Goal: Information Seeking & Learning: Learn about a topic

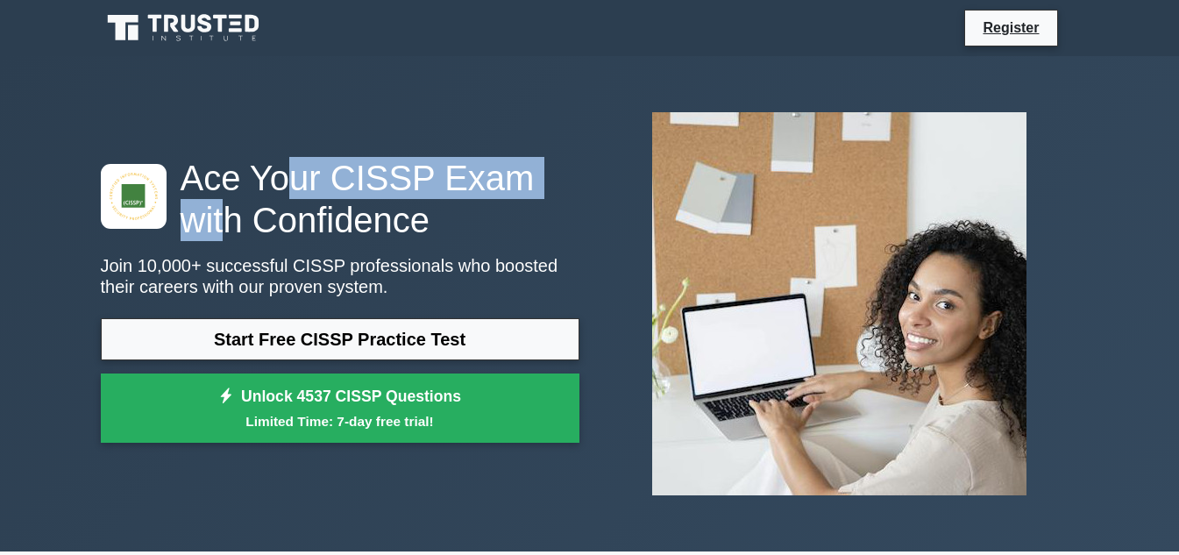
click at [551, 186] on h1 "Ace Your CISSP Exam with Confidence" at bounding box center [340, 199] width 478 height 84
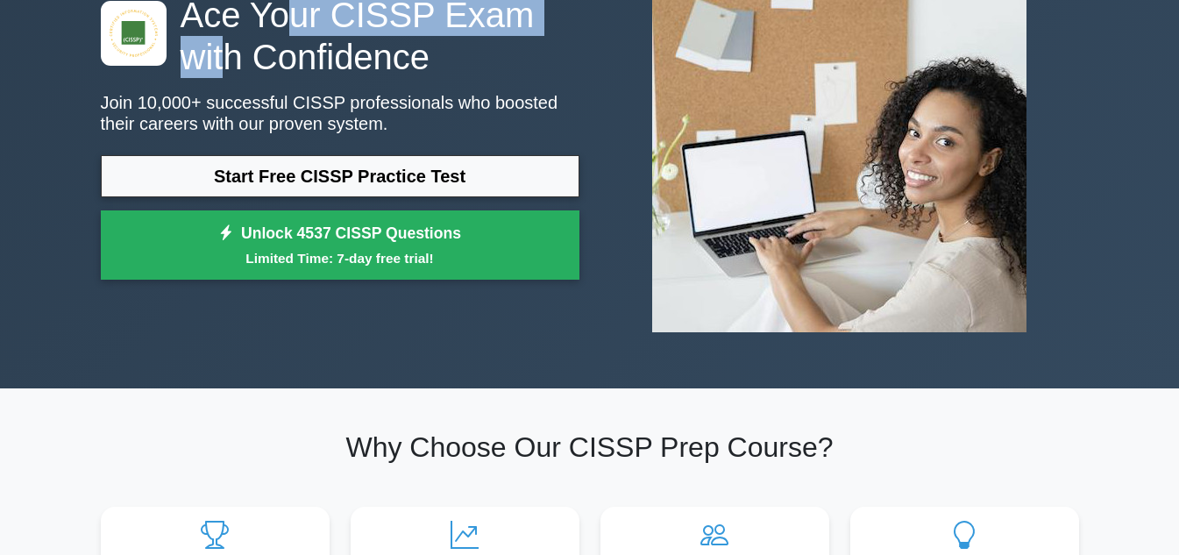
scroll to position [175, 0]
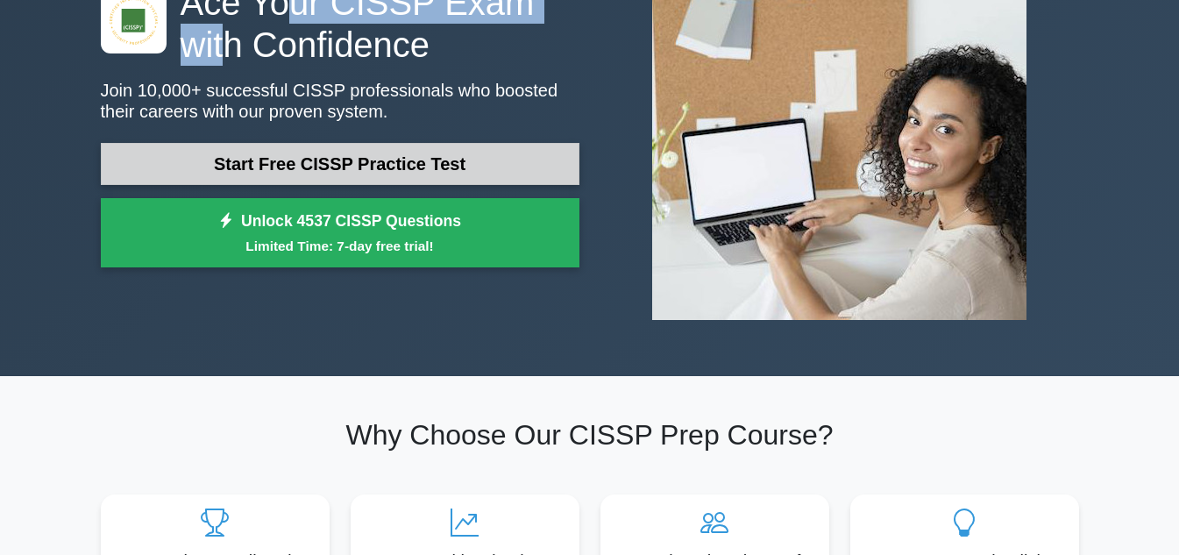
click at [347, 164] on link "Start Free CISSP Practice Test" at bounding box center [340, 164] width 478 height 42
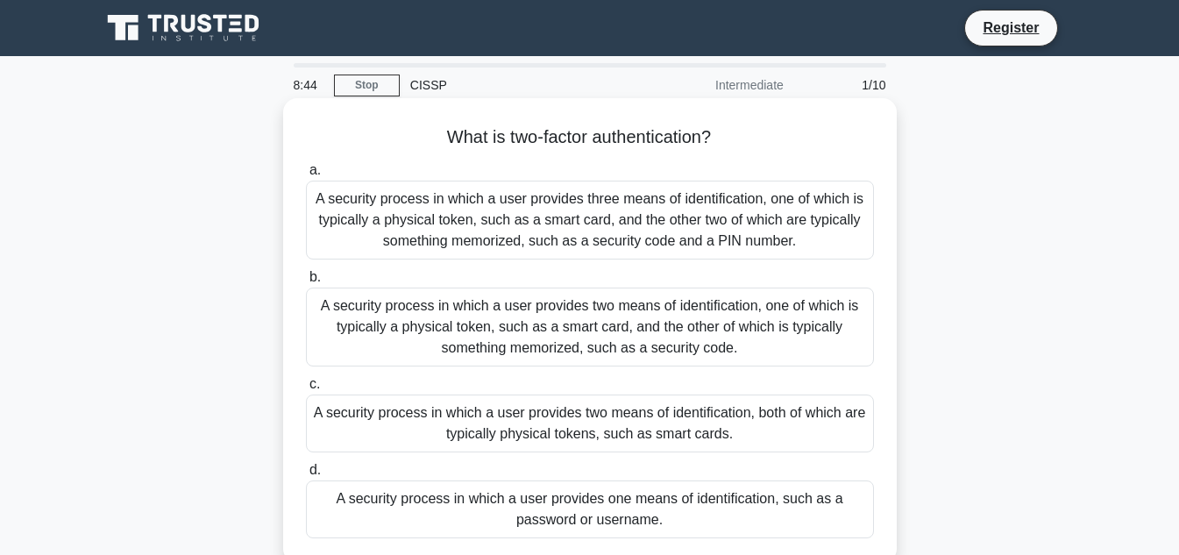
click at [507, 237] on div "A security process in which a user provides three means of identification, one …" at bounding box center [590, 220] width 568 height 79
click at [306, 176] on input "a. A security process in which a user provides three means of identification, o…" at bounding box center [306, 170] width 0 height 11
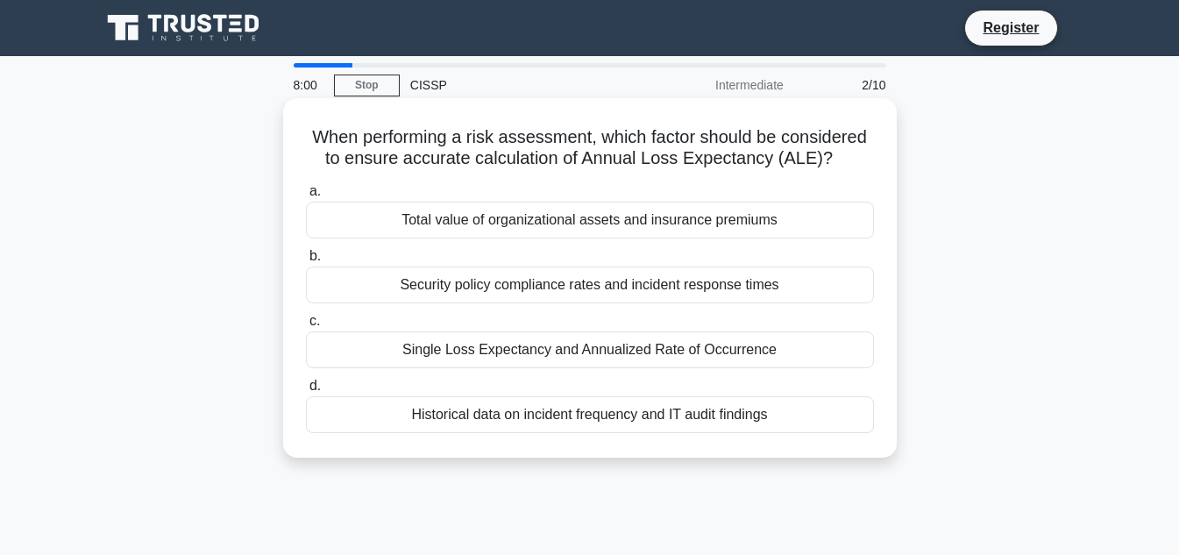
click at [732, 415] on div "Historical data on incident frequency and IT audit findings" at bounding box center [590, 414] width 568 height 37
click at [306, 392] on input "d. Historical data on incident frequency and IT audit findings" at bounding box center [306, 385] width 0 height 11
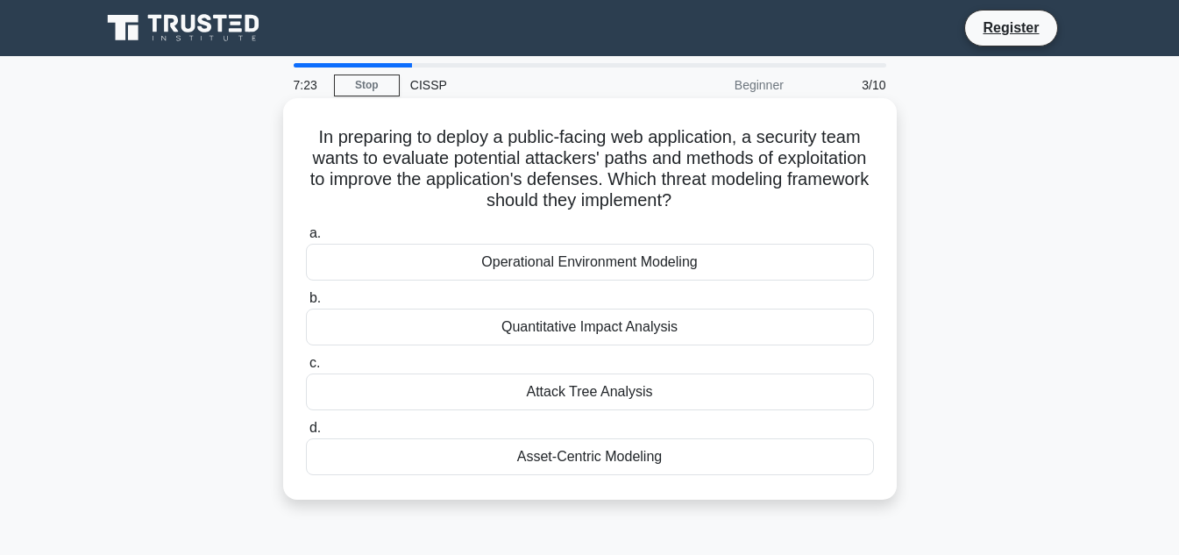
click at [556, 264] on div "Operational Environment Modeling" at bounding box center [590, 262] width 568 height 37
click at [306, 239] on input "a. Operational Environment Modeling" at bounding box center [306, 233] width 0 height 11
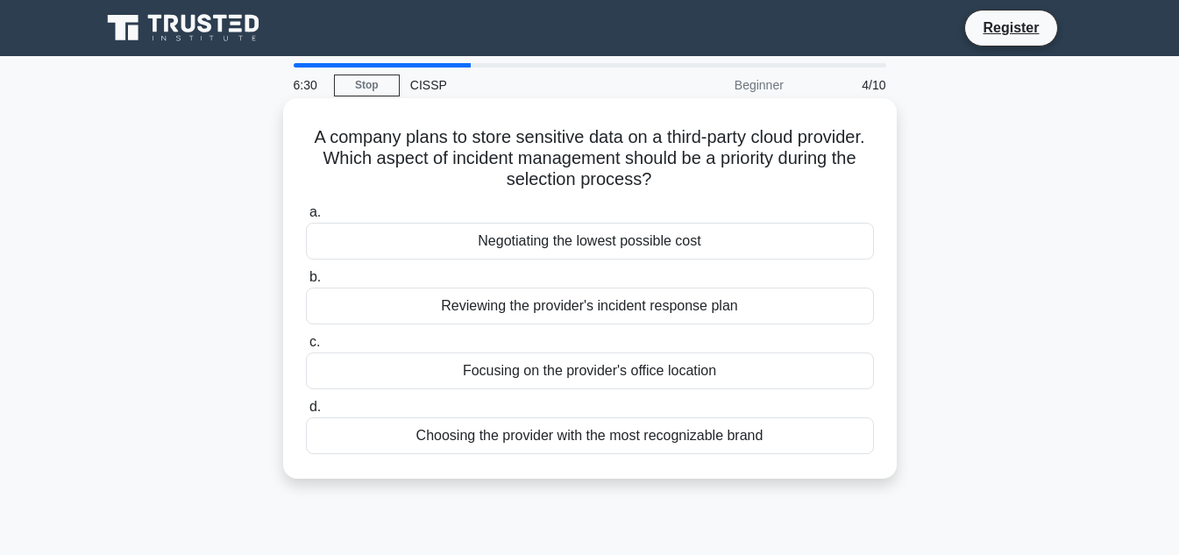
click at [616, 315] on div "Reviewing the provider's incident response plan" at bounding box center [590, 305] width 568 height 37
click at [306, 283] on input "b. Reviewing the provider's incident response plan" at bounding box center [306, 277] width 0 height 11
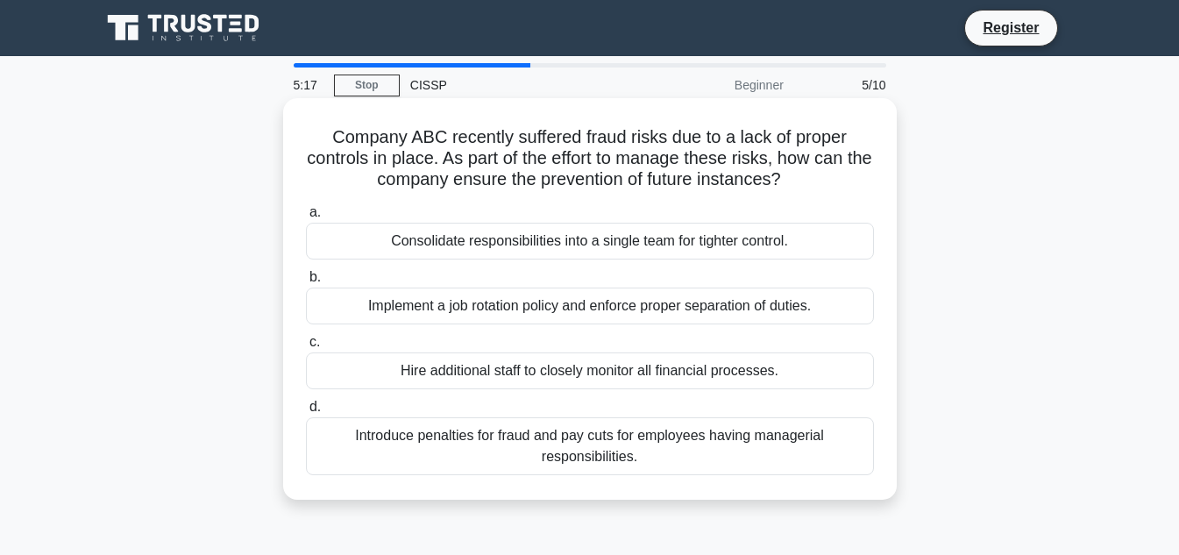
click at [511, 244] on div "Consolidate responsibilities into a single team for tighter control." at bounding box center [590, 241] width 568 height 37
click at [306, 218] on input "a. Consolidate responsibilities into a single team for tighter control." at bounding box center [306, 212] width 0 height 11
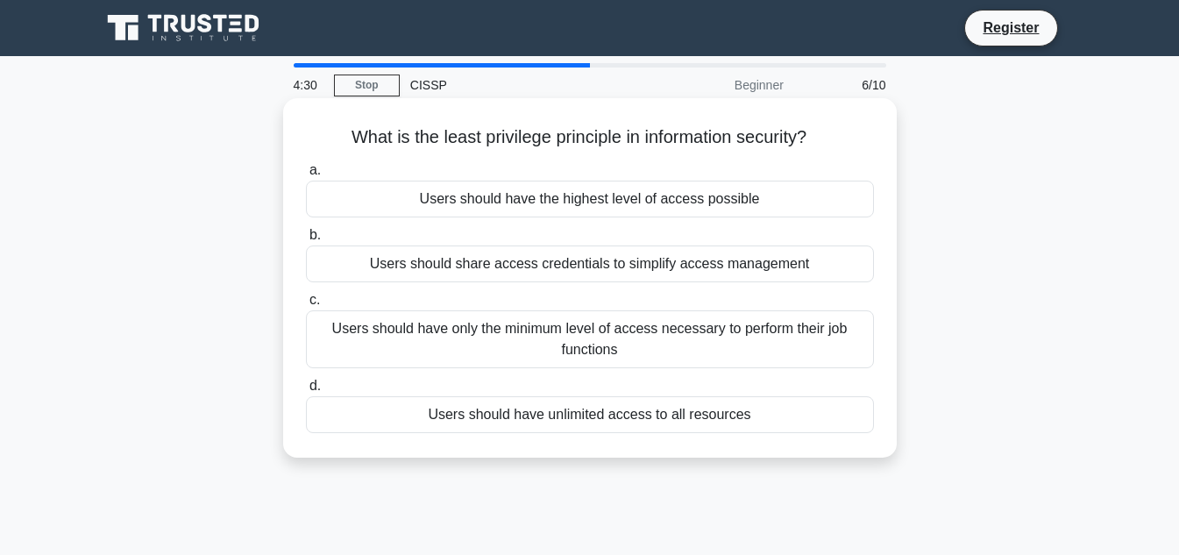
click at [445, 326] on div "Users should have only the minimum level of access necessary to perform their j…" at bounding box center [590, 339] width 568 height 58
click at [306, 306] on input "c. Users should have only the minimum level of access necessary to perform thei…" at bounding box center [306, 299] width 0 height 11
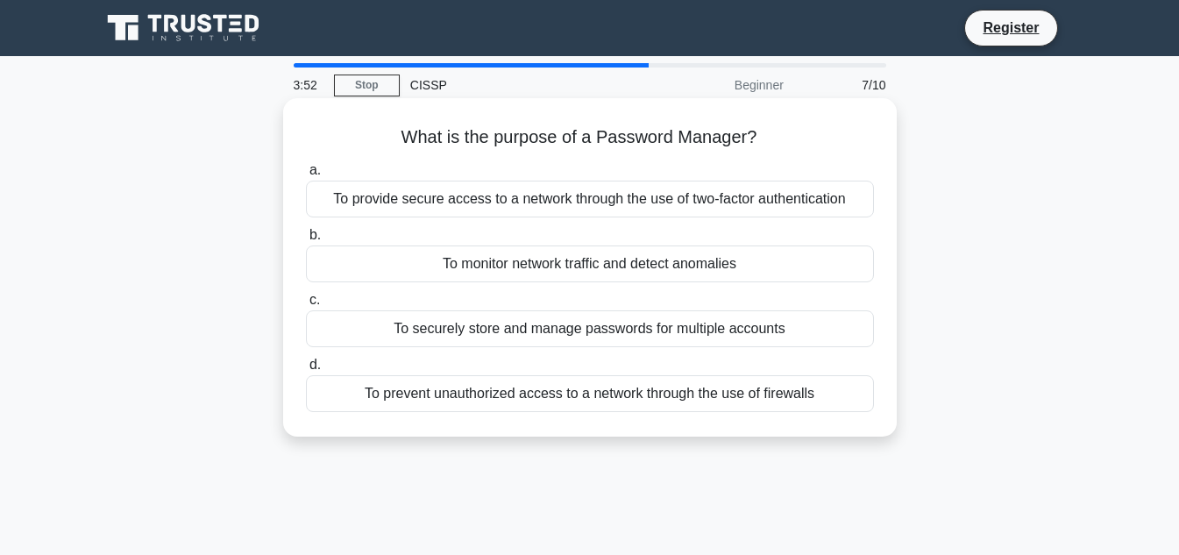
click at [707, 397] on div "To prevent unauthorized access to a network through the use of firewalls" at bounding box center [590, 393] width 568 height 37
click at [306, 371] on input "d. To prevent unauthorized access to a network through the use of firewalls" at bounding box center [306, 364] width 0 height 11
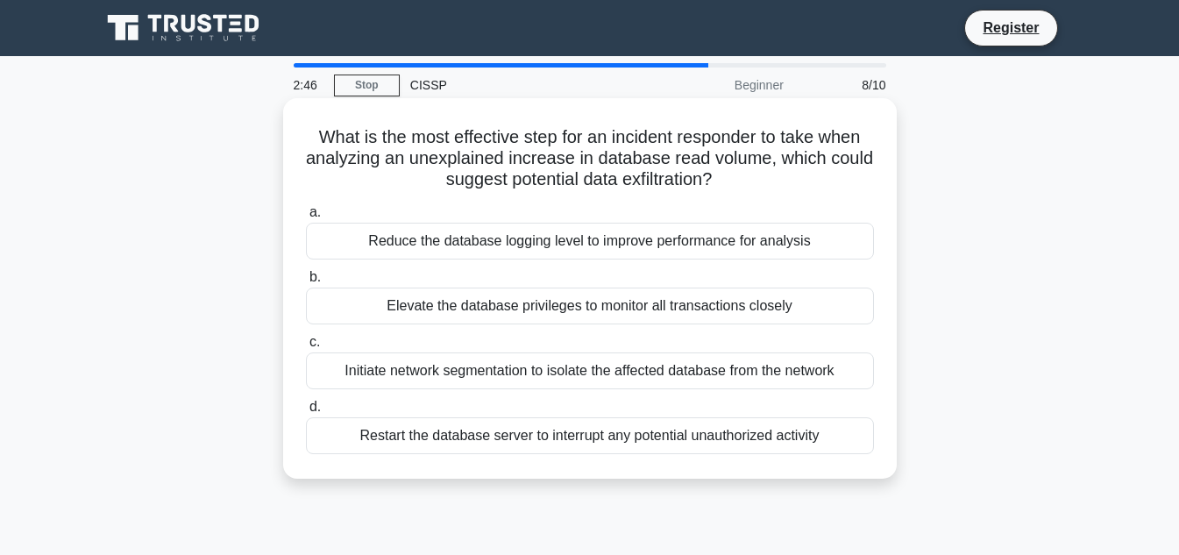
click at [483, 309] on div "Elevate the database privileges to monitor all transactions closely" at bounding box center [590, 305] width 568 height 37
click at [306, 283] on input "b. Elevate the database privileges to monitor all transactions closely" at bounding box center [306, 277] width 0 height 11
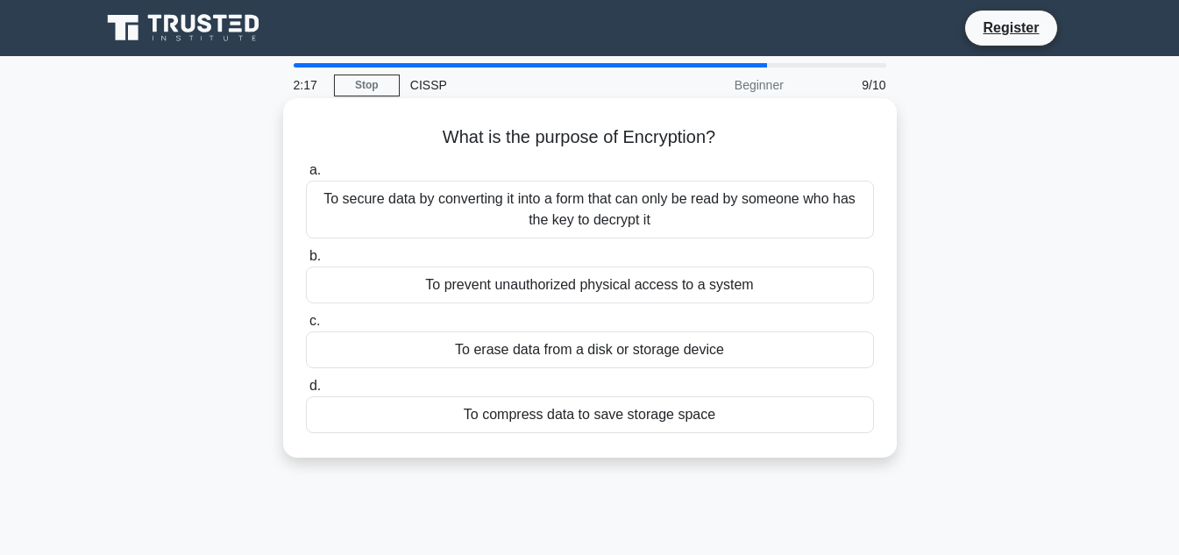
click at [644, 209] on div "To secure data by converting it into a form that can only be read by someone wh…" at bounding box center [590, 210] width 568 height 58
click at [306, 176] on input "a. To secure data by converting it into a form that can only be read by someone…" at bounding box center [306, 170] width 0 height 11
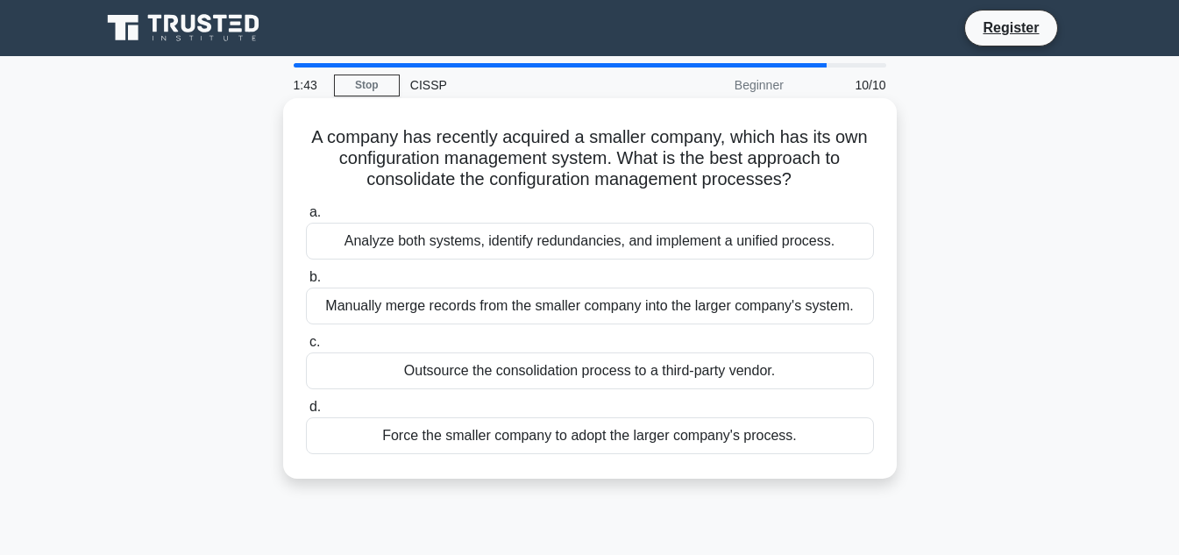
click at [624, 244] on div "Analyze both systems, identify redundancies, and implement a unified process." at bounding box center [590, 241] width 568 height 37
click at [306, 218] on input "a. Analyze both systems, identify redundancies, and implement a unified process." at bounding box center [306, 212] width 0 height 11
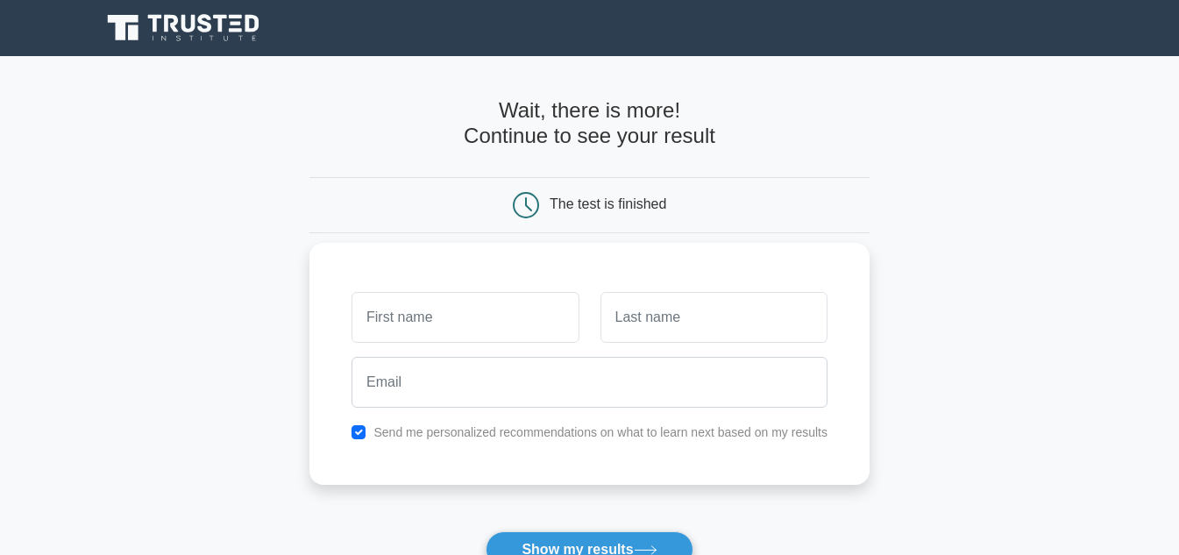
click at [468, 324] on input "text" at bounding box center [464, 317] width 227 height 51
type input "M"
click at [707, 329] on input "text" at bounding box center [713, 317] width 227 height 51
type input "Mahesh"
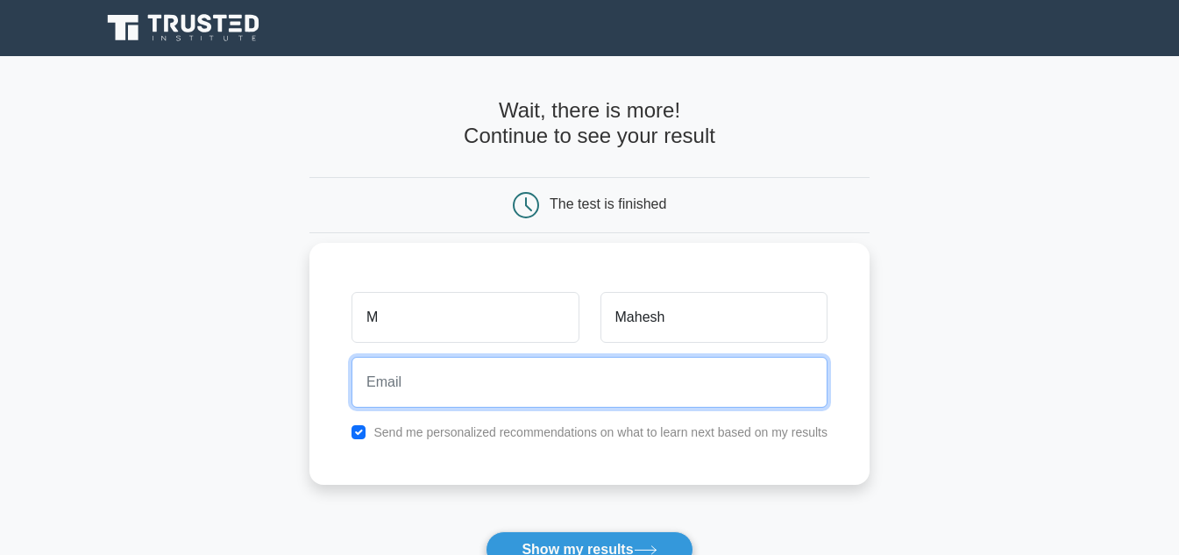
click at [385, 382] on input "email" at bounding box center [589, 382] width 476 height 51
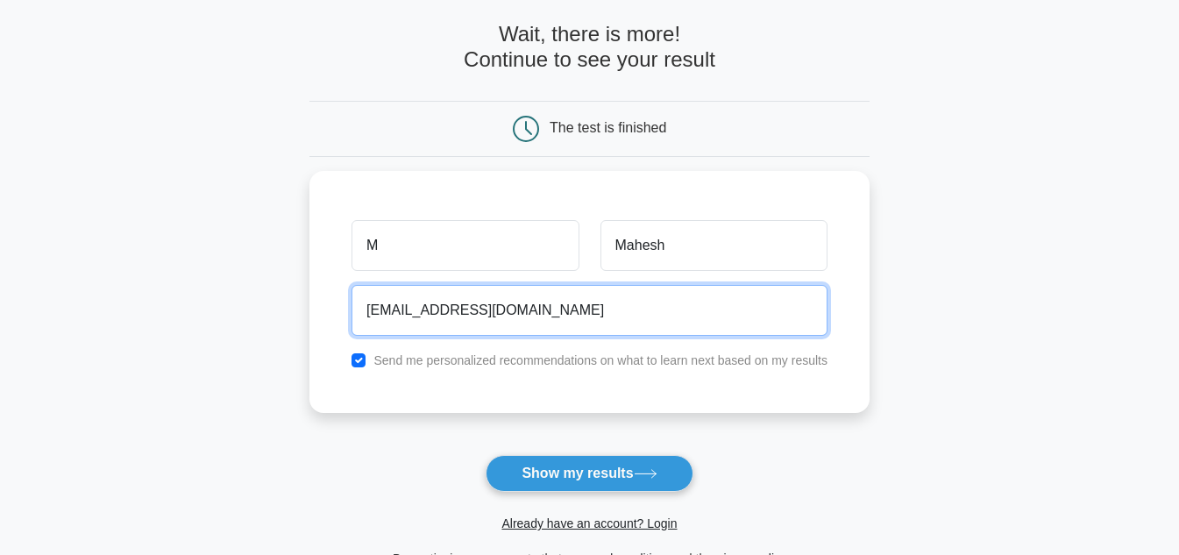
scroll to position [263, 0]
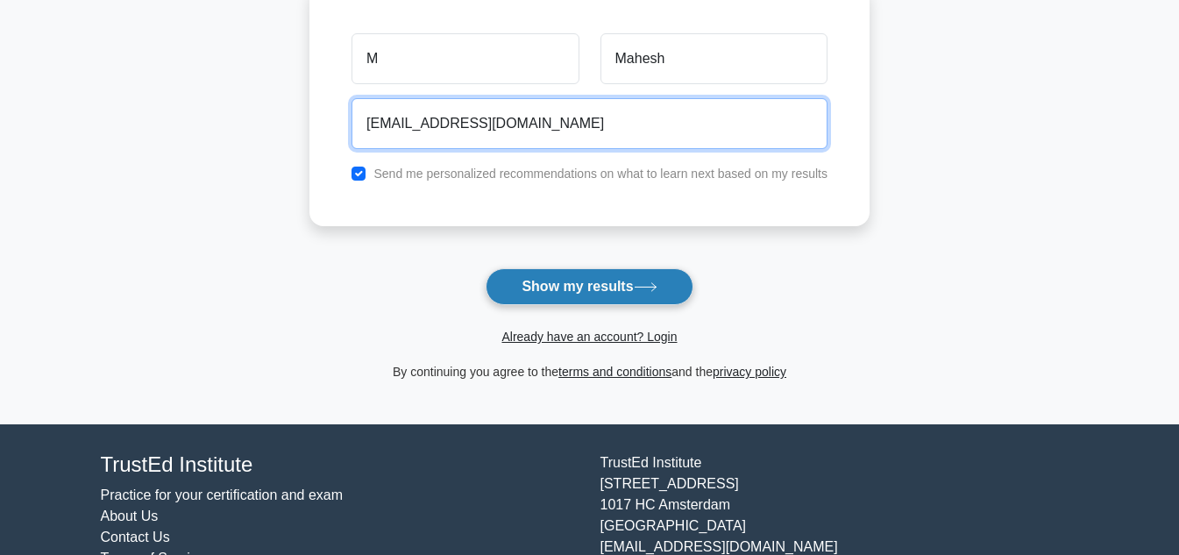
type input "[EMAIL_ADDRESS][DOMAIN_NAME]"
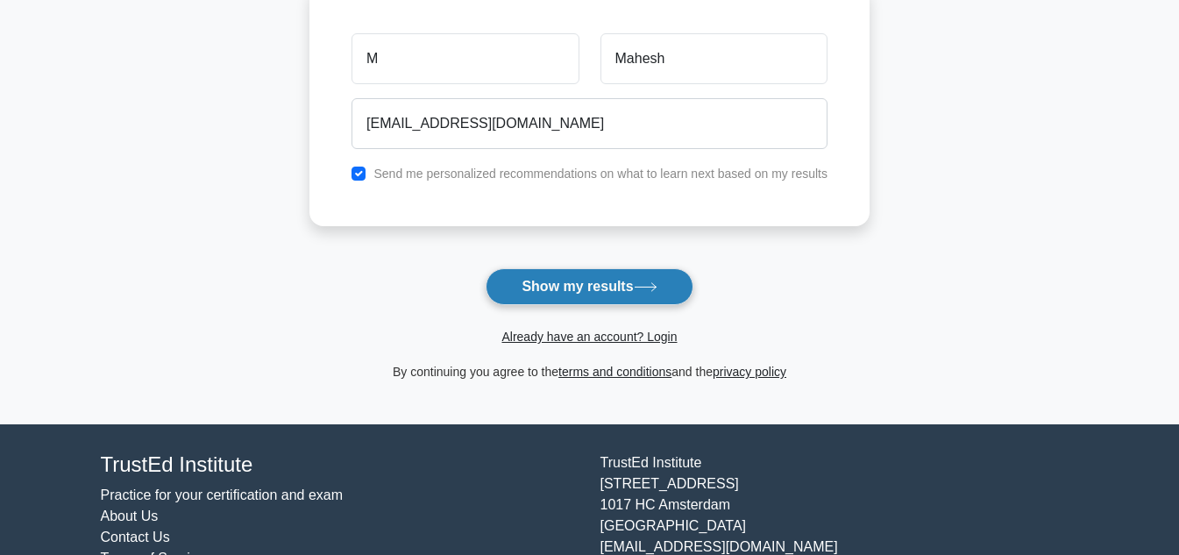
click at [594, 280] on button "Show my results" at bounding box center [588, 286] width 207 height 37
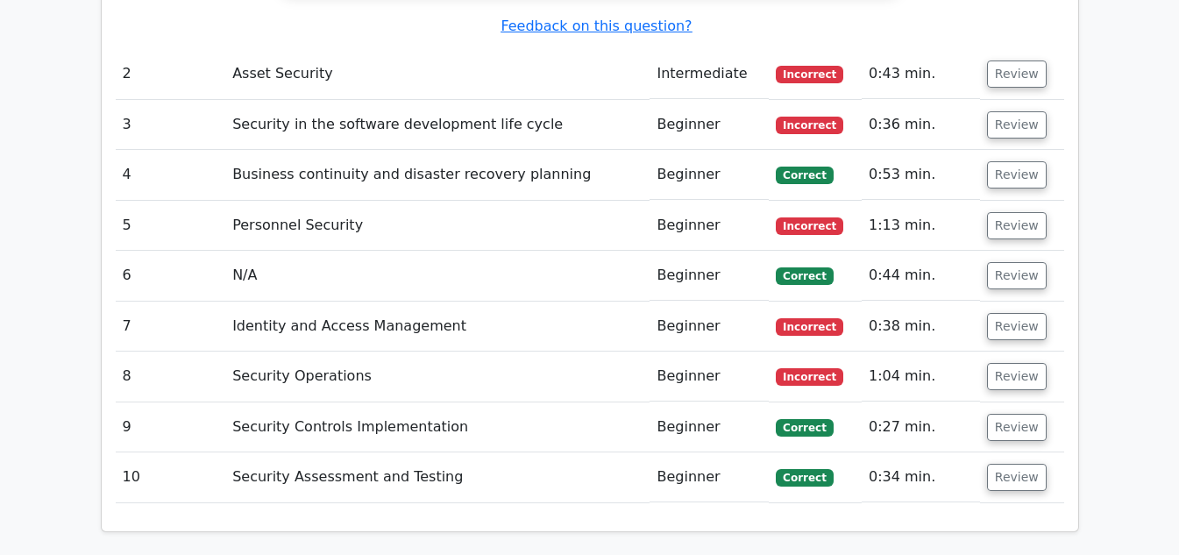
scroll to position [2103, 0]
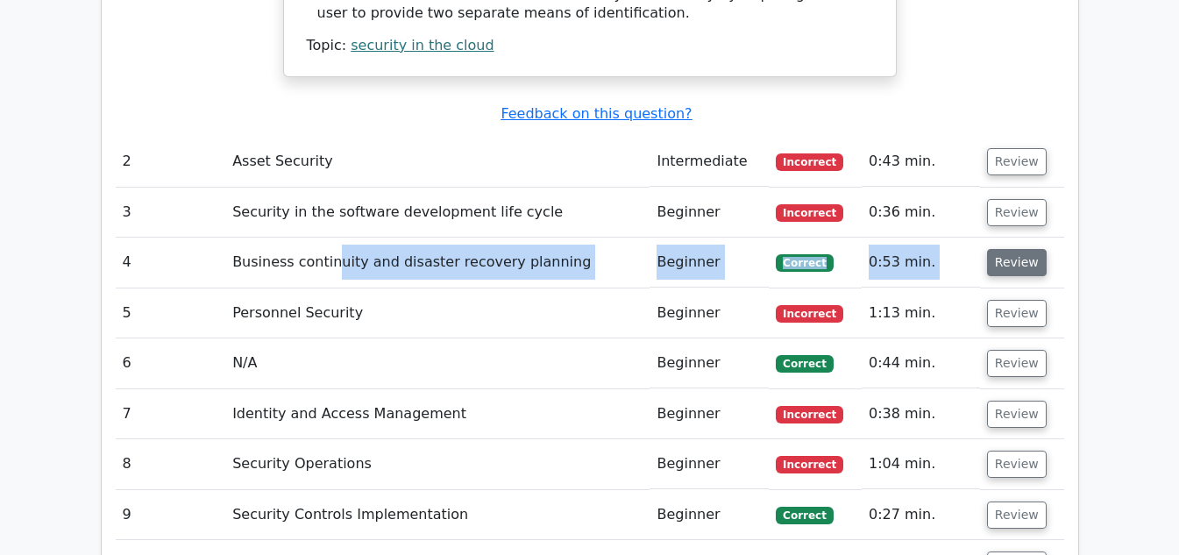
drag, startPoint x: 411, startPoint y: 204, endPoint x: 1023, endPoint y: 191, distance: 612.7
click at [1016, 237] on tr "4 Business continuity and disaster recovery planning Beginner Correct 0:53 min.…" at bounding box center [590, 262] width 948 height 50
drag, startPoint x: 848, startPoint y: 103, endPoint x: 899, endPoint y: 93, distance: 51.7
click at [897, 137] on tr "2 Asset Security Intermediate Incorrect 0:43 min. Review" at bounding box center [590, 162] width 948 height 50
click at [991, 148] on button "Review" at bounding box center [1017, 161] width 60 height 27
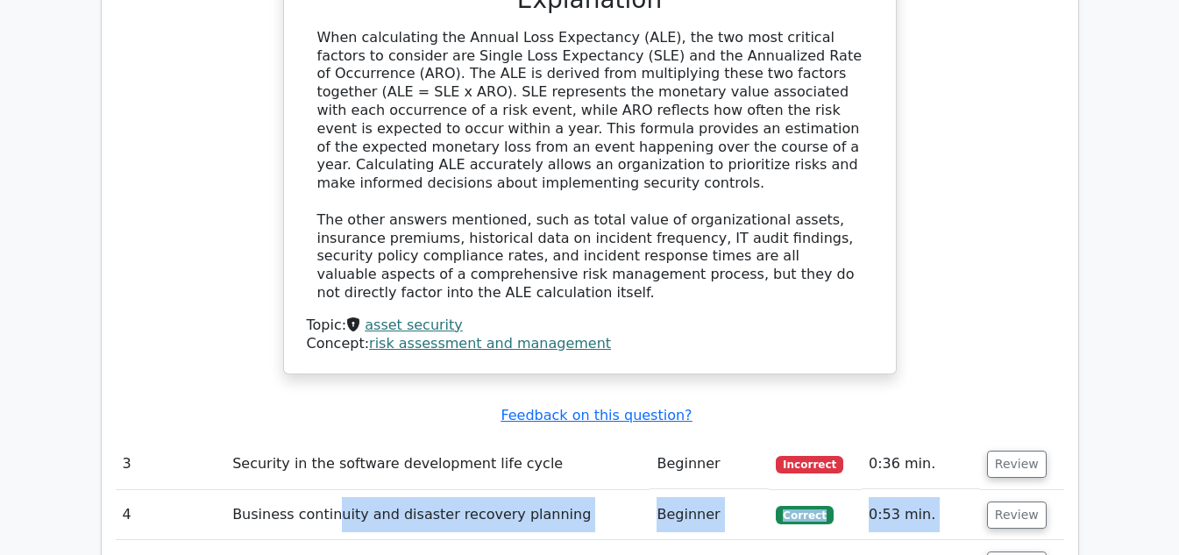
scroll to position [2804, 0]
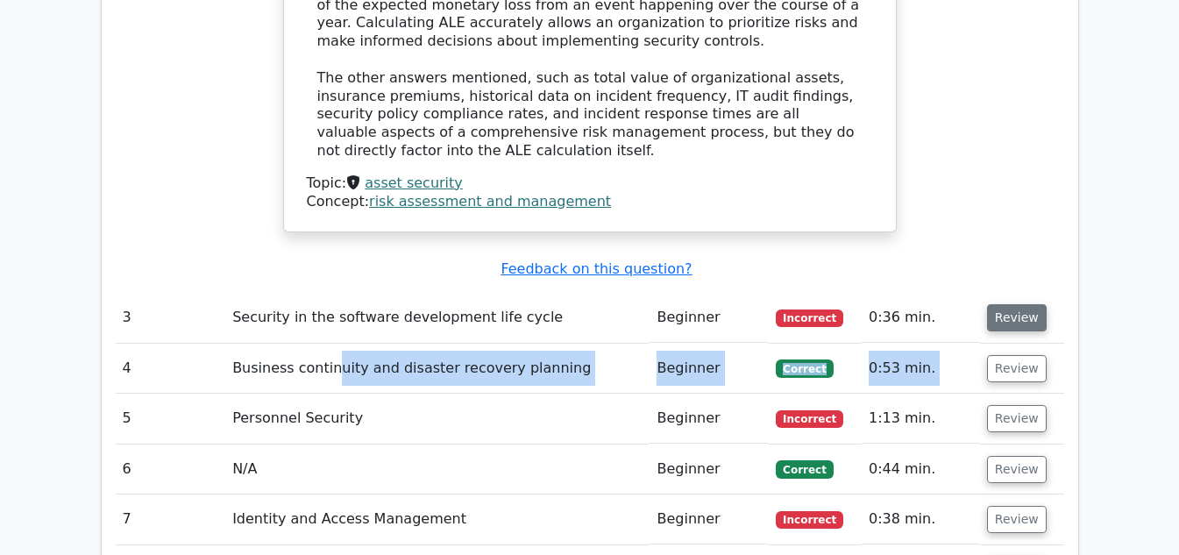
click at [1012, 304] on button "Review" at bounding box center [1017, 317] width 60 height 27
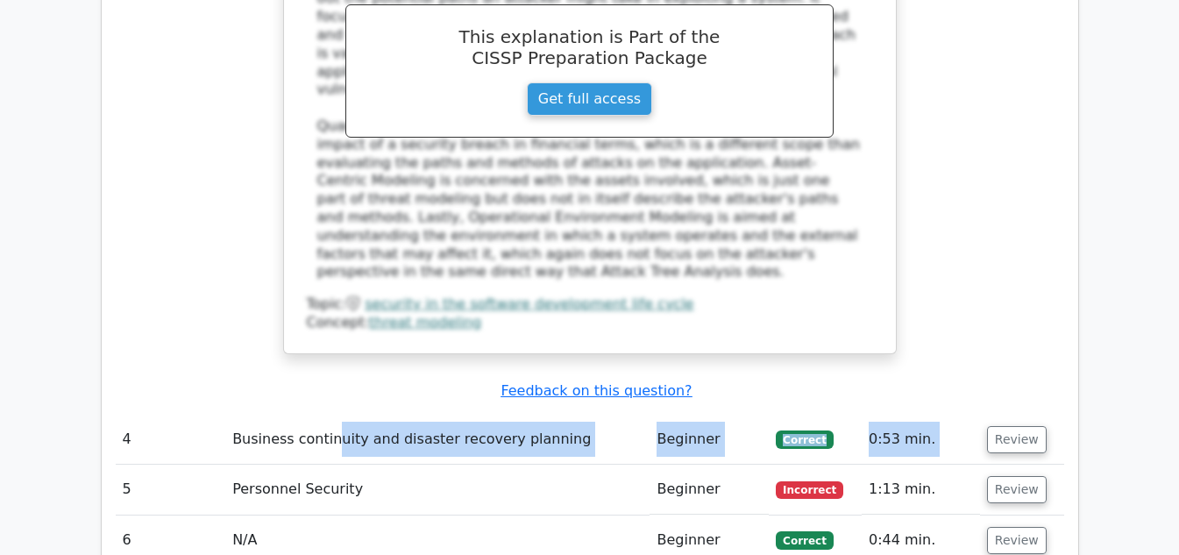
scroll to position [3680, 0]
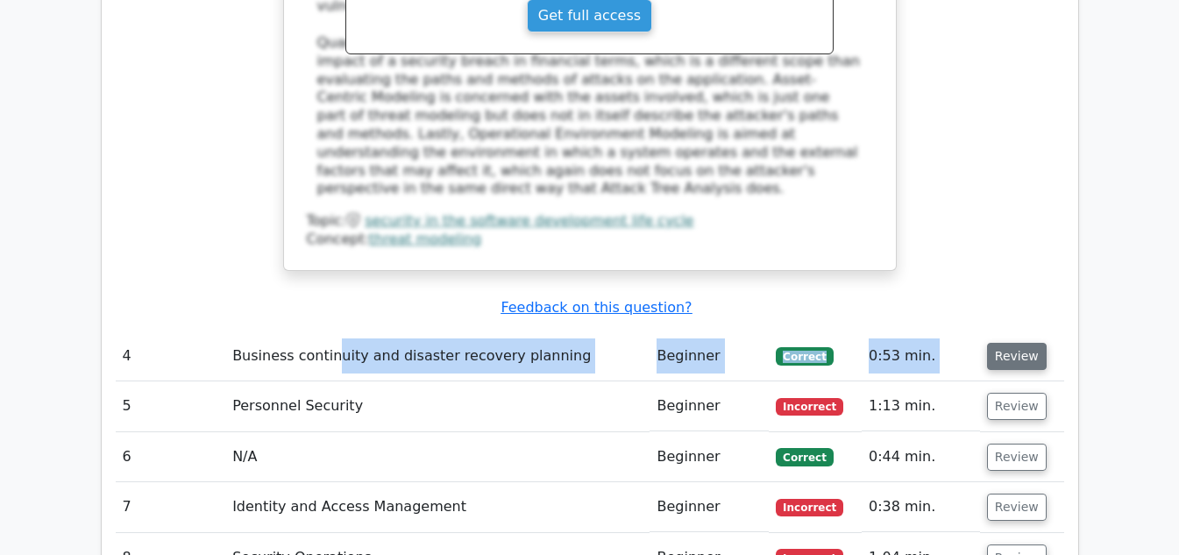
click at [993, 343] on button "Review" at bounding box center [1017, 356] width 60 height 27
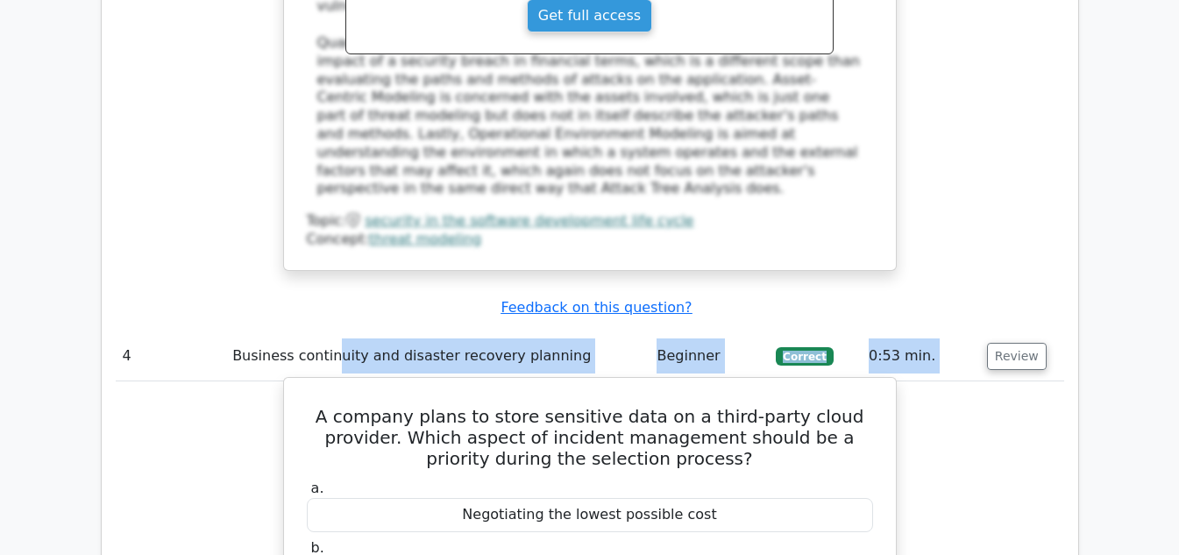
scroll to position [3768, 0]
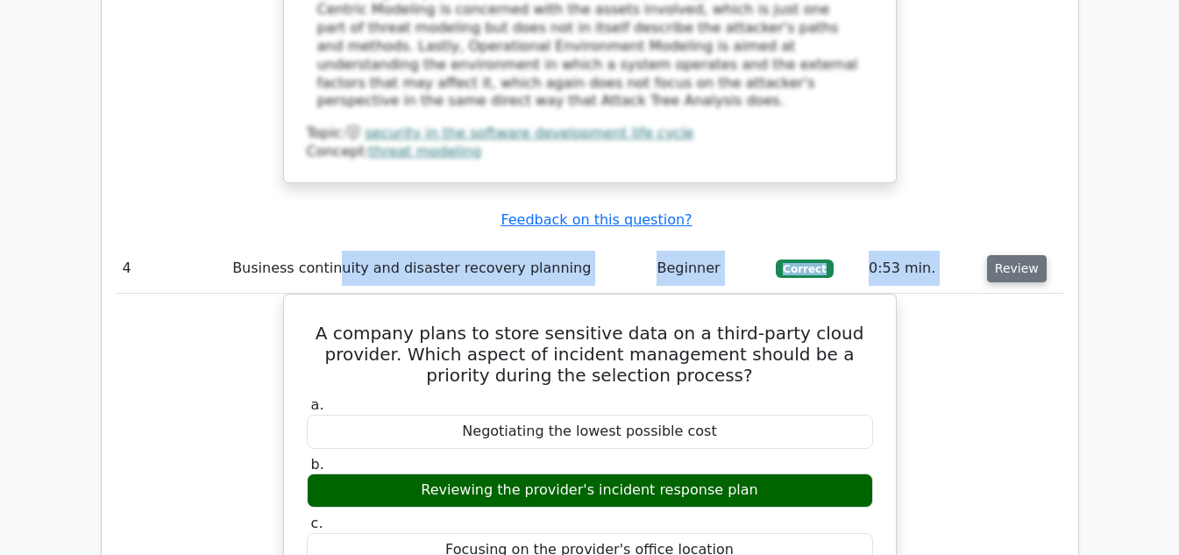
click at [1009, 255] on button "Review" at bounding box center [1017, 268] width 60 height 27
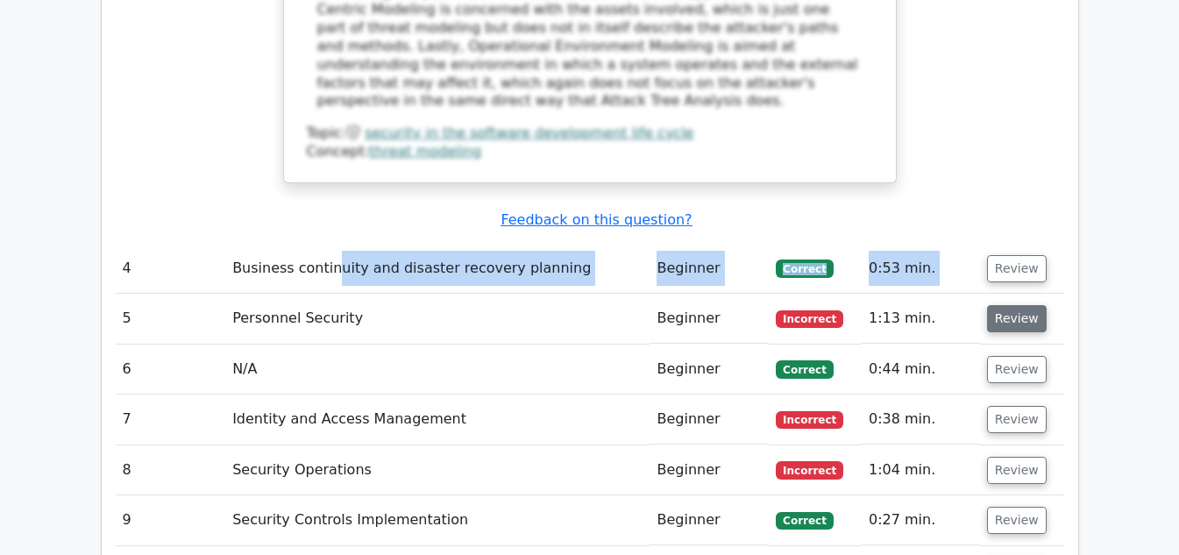
click at [1006, 305] on button "Review" at bounding box center [1017, 318] width 60 height 27
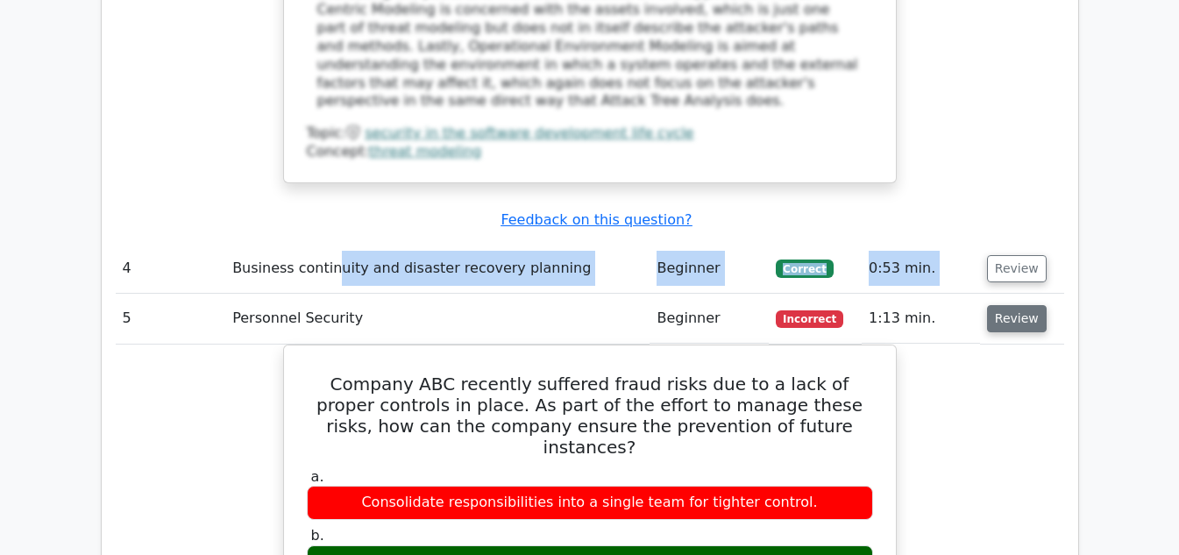
scroll to position [3680, 0]
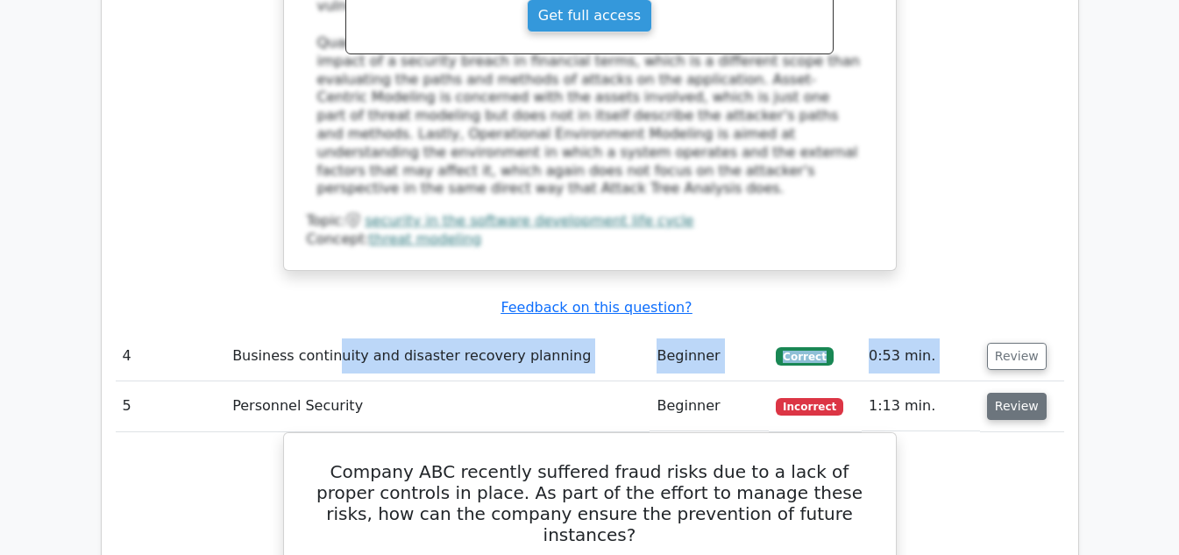
click at [1026, 393] on button "Review" at bounding box center [1017, 406] width 60 height 27
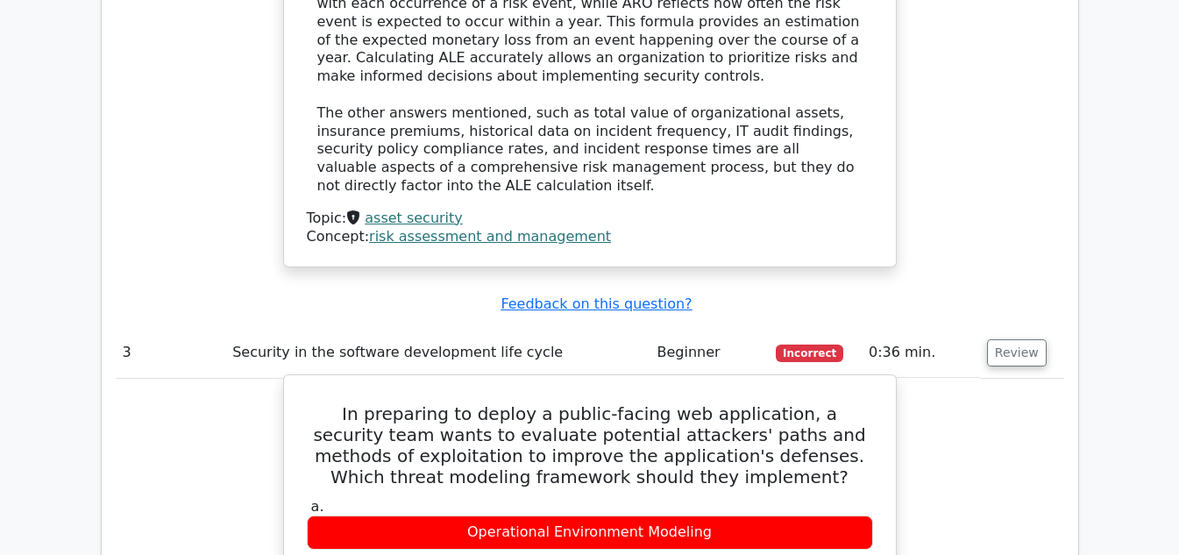
scroll to position [2716, 0]
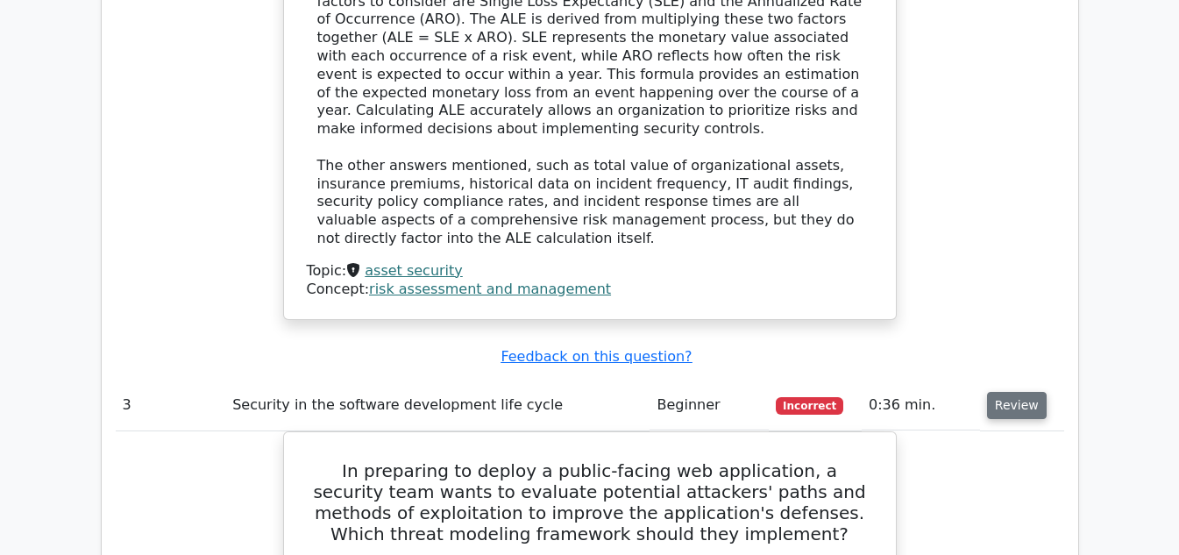
click at [1015, 392] on button "Review" at bounding box center [1017, 405] width 60 height 27
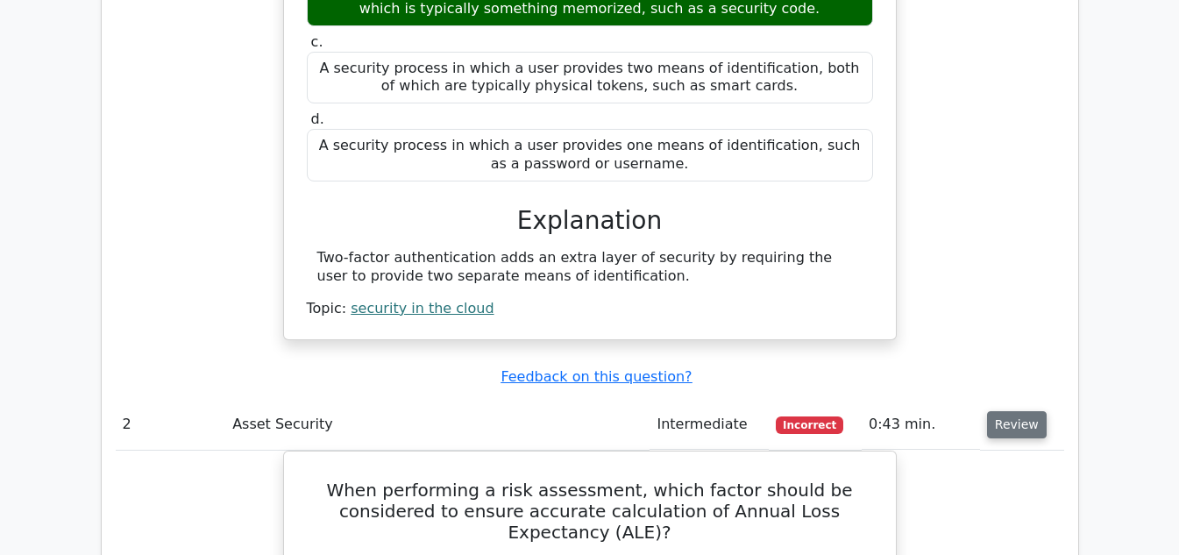
click at [1011, 411] on button "Review" at bounding box center [1017, 424] width 60 height 27
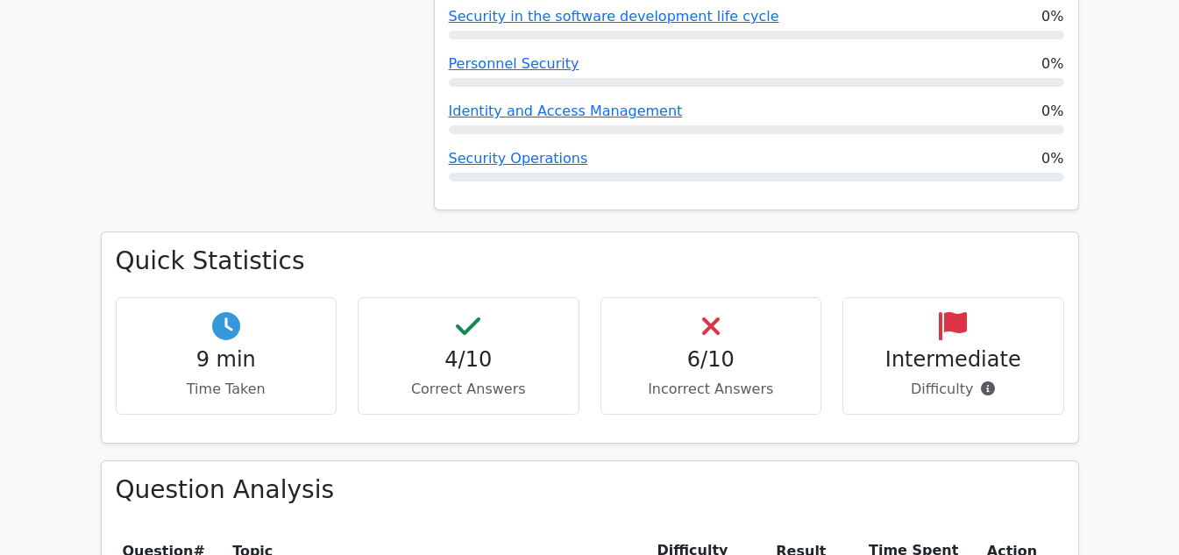
scroll to position [1139, 0]
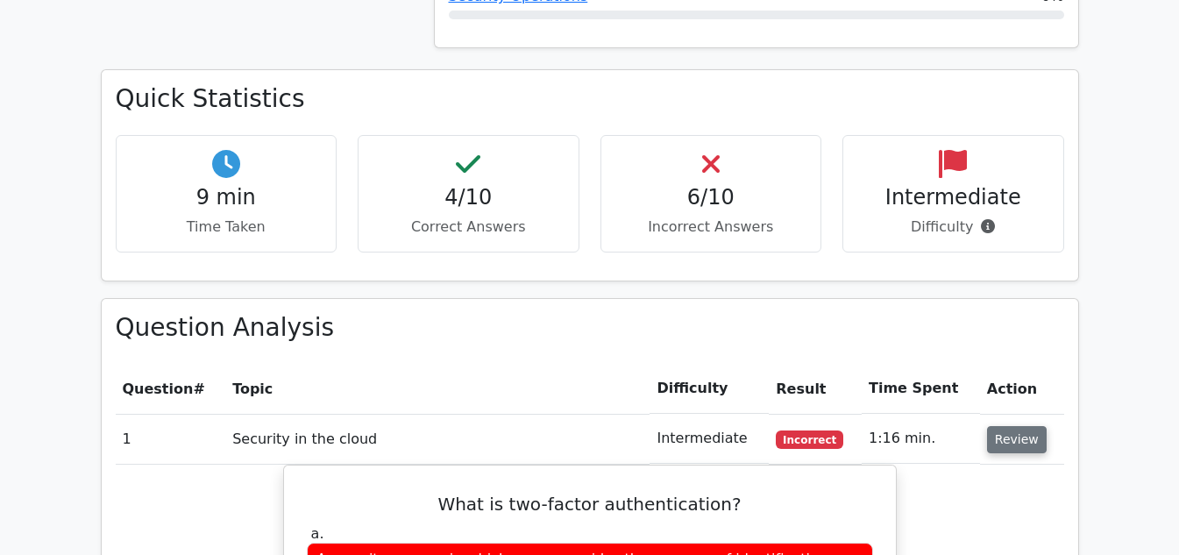
click at [1010, 426] on button "Review" at bounding box center [1017, 439] width 60 height 27
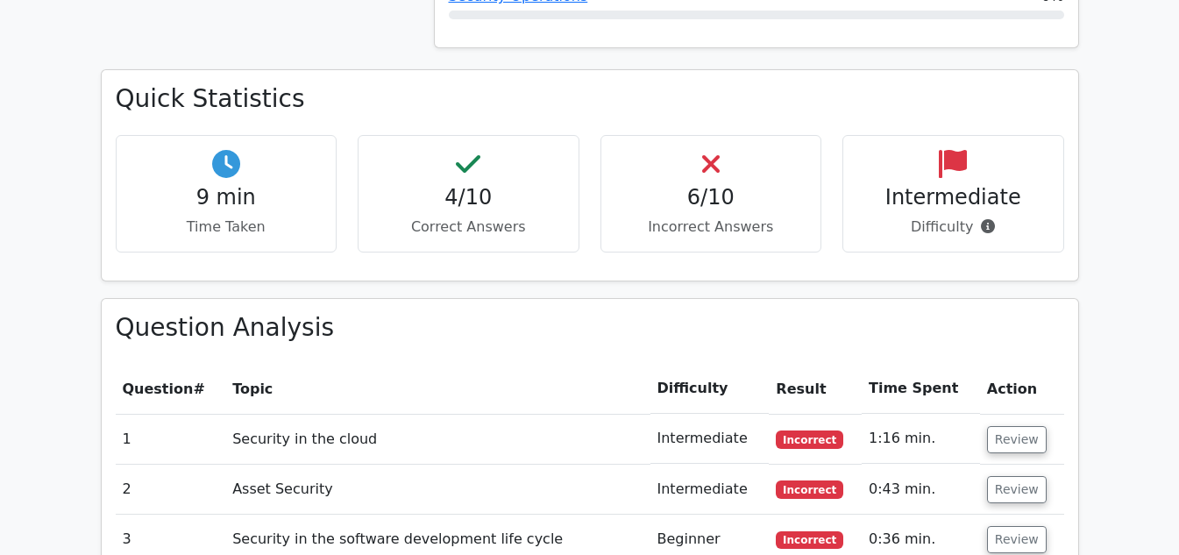
scroll to position [964, 0]
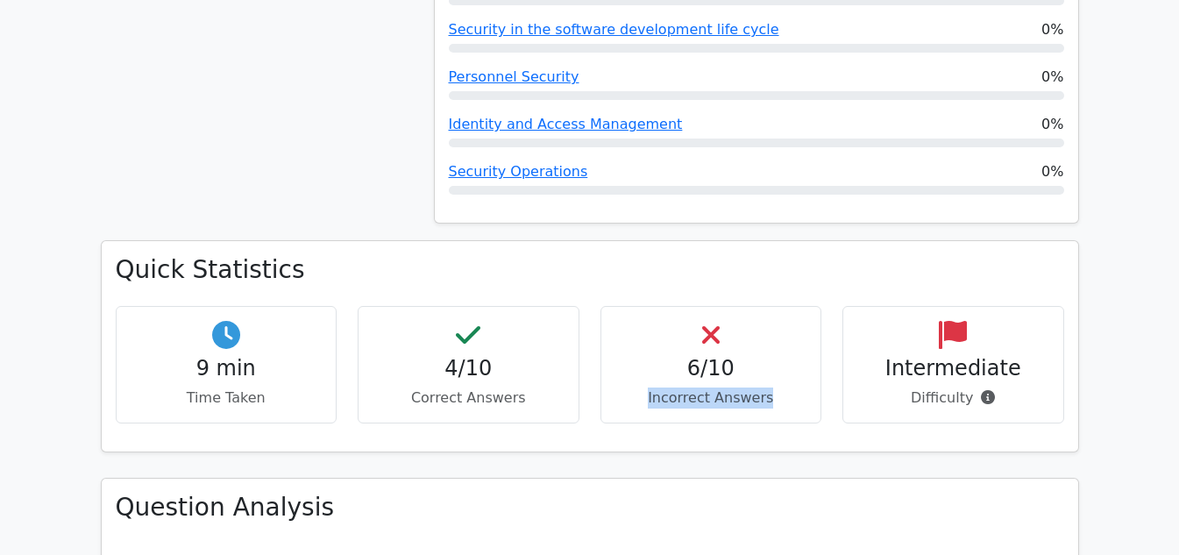
drag, startPoint x: 716, startPoint y: 349, endPoint x: 804, endPoint y: 347, distance: 87.6
click at [804, 387] on p "Incorrect Answers" at bounding box center [711, 397] width 192 height 21
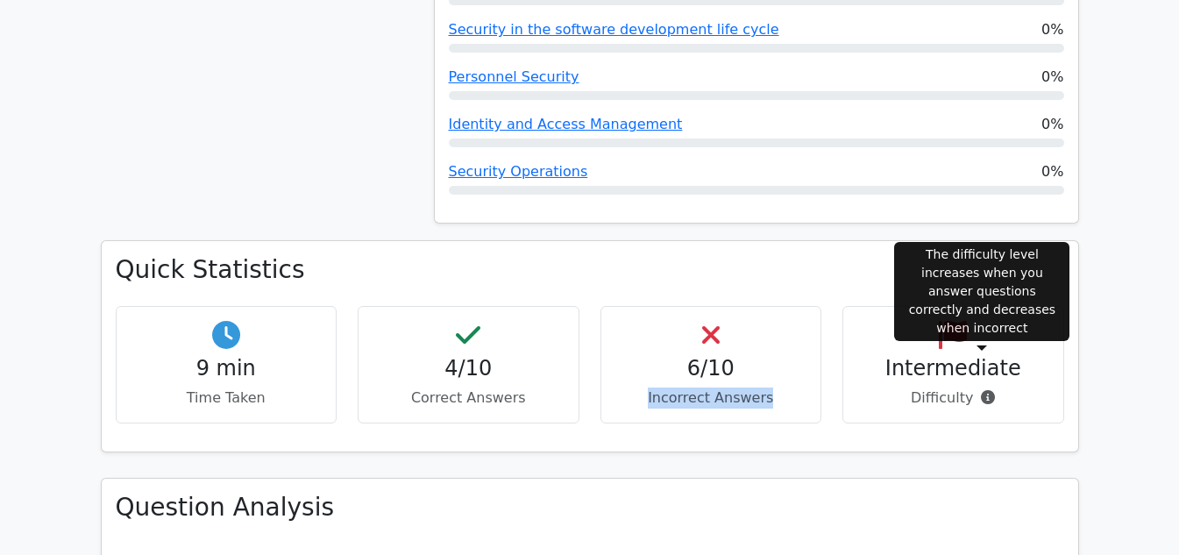
drag, startPoint x: 909, startPoint y: 356, endPoint x: 989, endPoint y: 352, distance: 80.7
click at [989, 387] on p "Difficulty" at bounding box center [953, 397] width 192 height 21
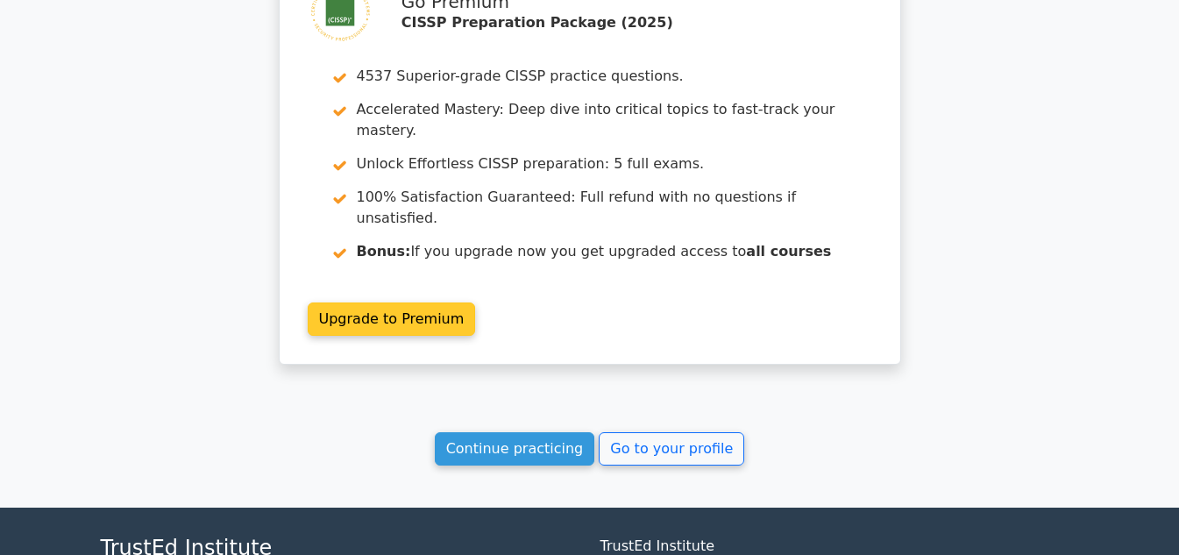
scroll to position [2267, 0]
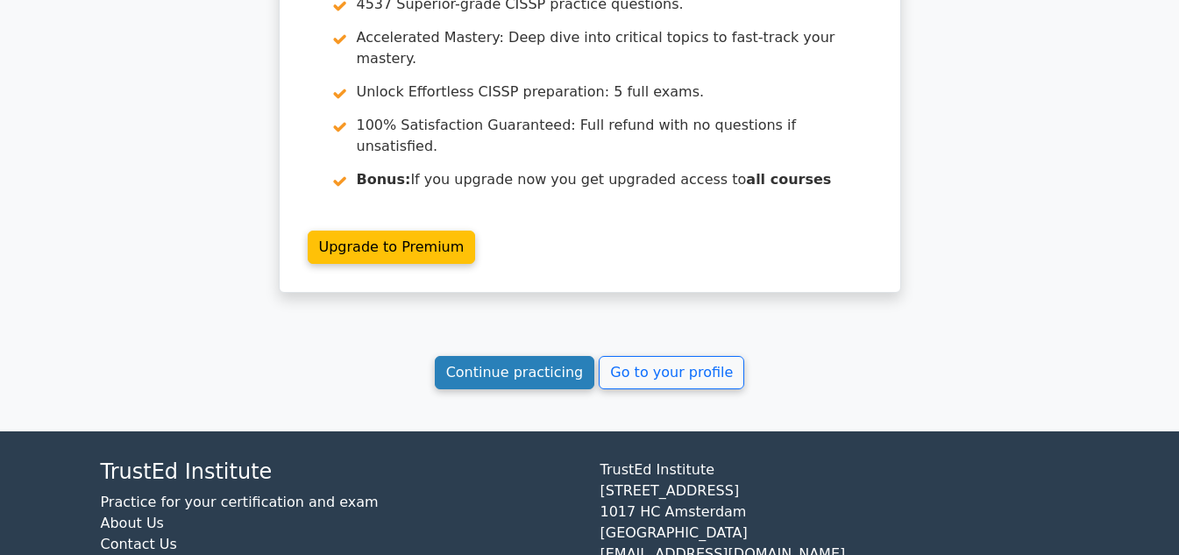
click at [475, 356] on link "Continue practicing" at bounding box center [515, 372] width 160 height 33
